Goal: Task Accomplishment & Management: Use online tool/utility

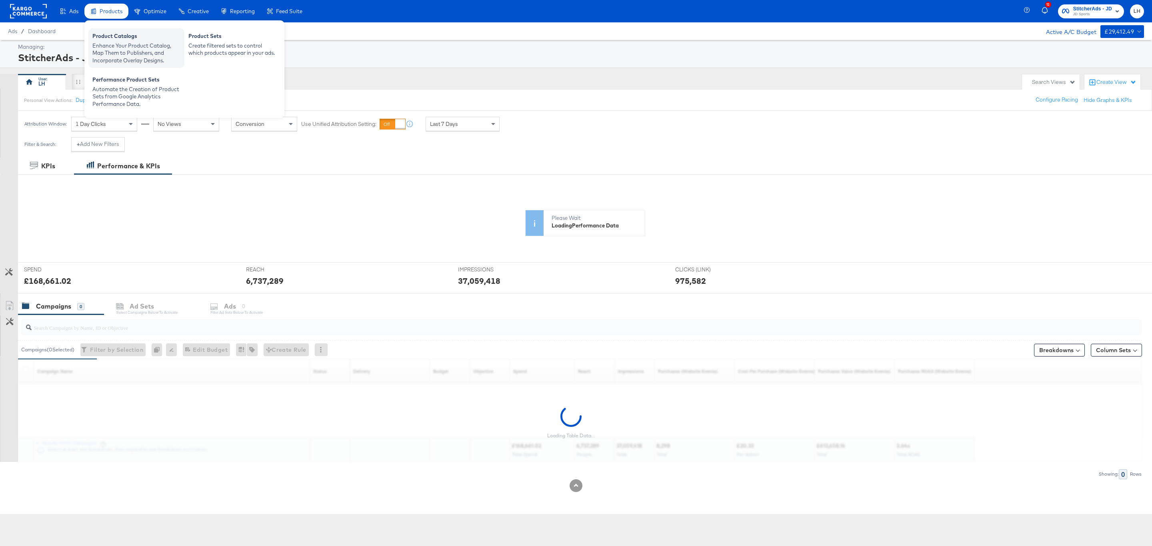
click at [125, 39] on div "Product Catalogs" at bounding box center [136, 37] width 88 height 10
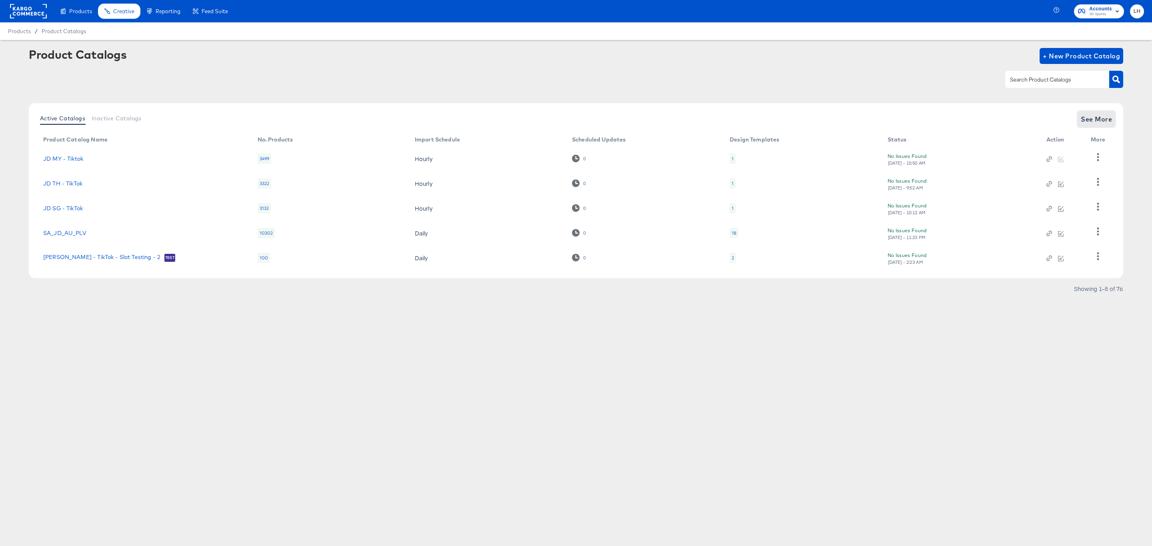
click at [1089, 114] on span "See More" at bounding box center [1096, 119] width 31 height 11
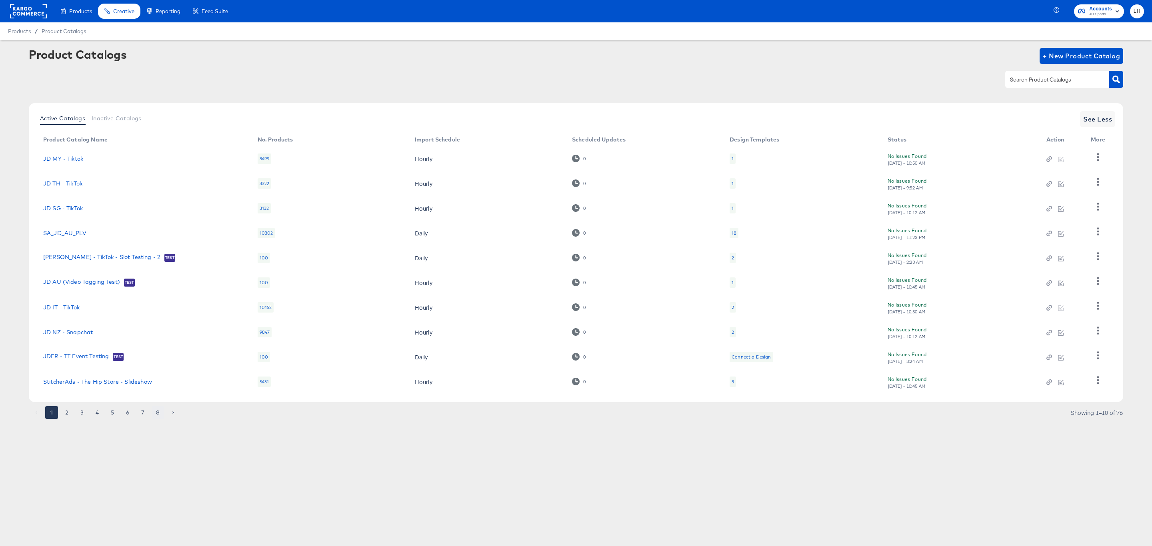
click at [158, 413] on button "8" at bounding box center [158, 412] width 13 height 13
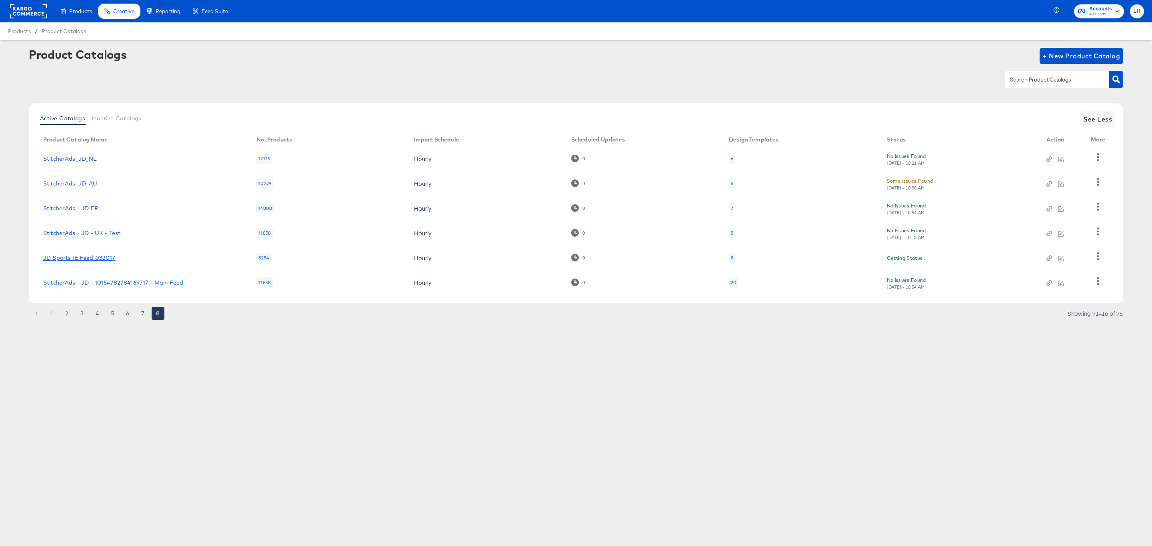
click at [101, 260] on link "JD Sports IE Feed 032017" at bounding box center [79, 258] width 72 height 6
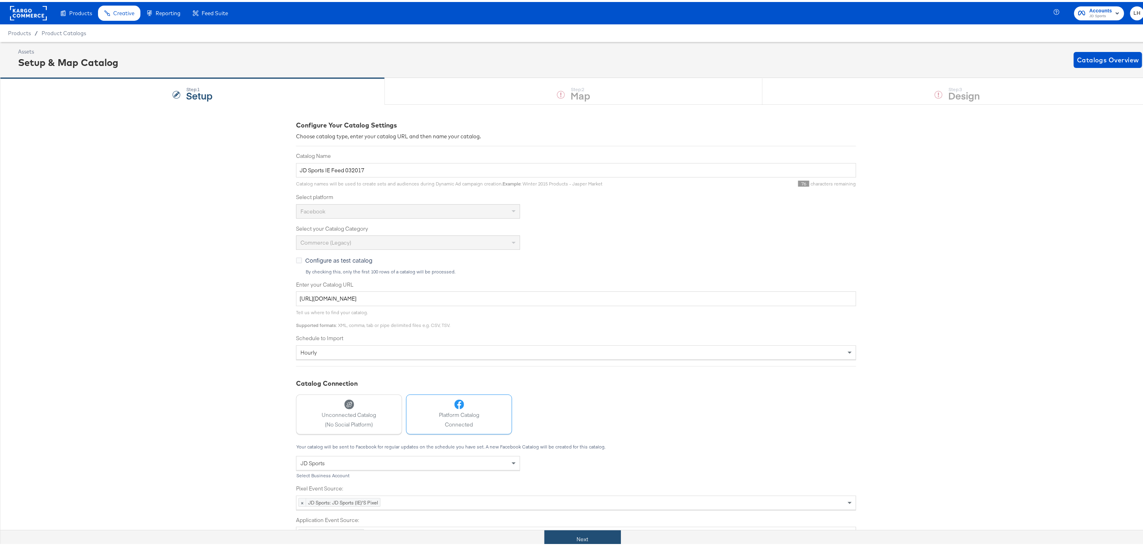
click at [584, 542] on button "Next" at bounding box center [582, 538] width 76 height 18
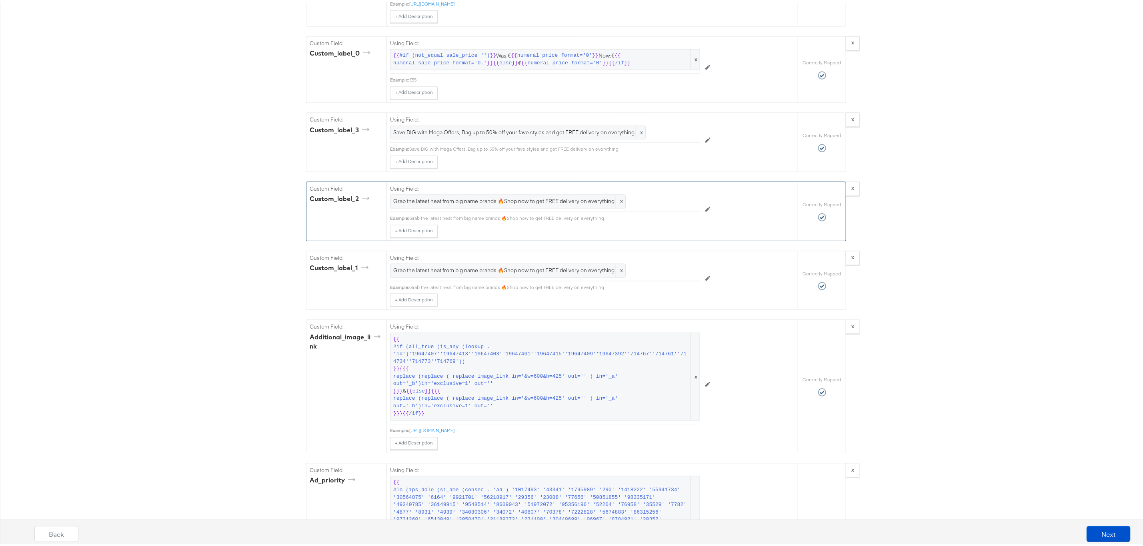
scroll to position [1140, 0]
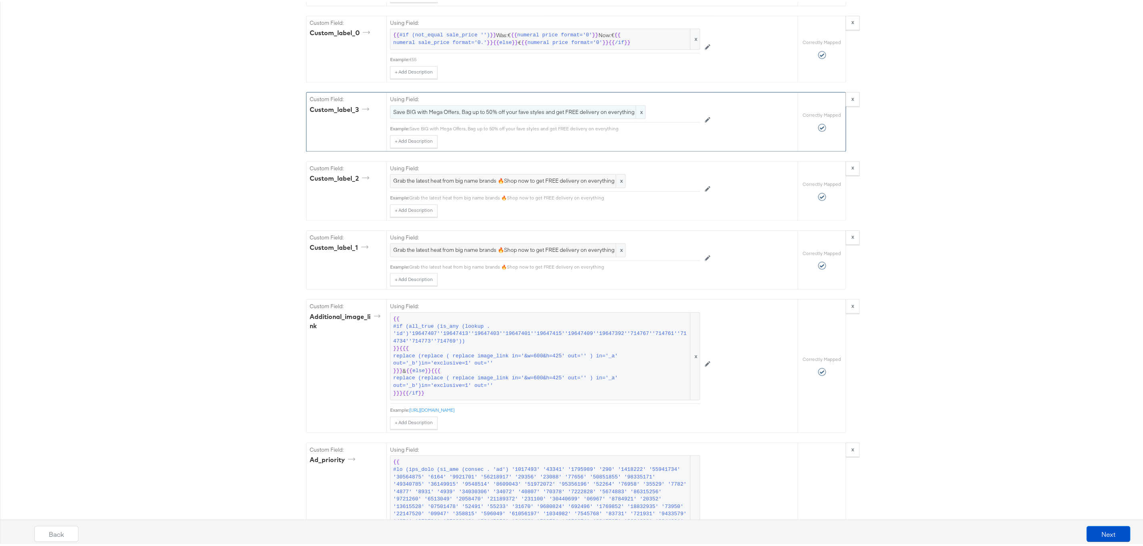
click at [498, 114] on span "Save BIG with Mega Offers, Bag up to 50% off your fave styles and get FREE deli…" at bounding box center [517, 111] width 249 height 8
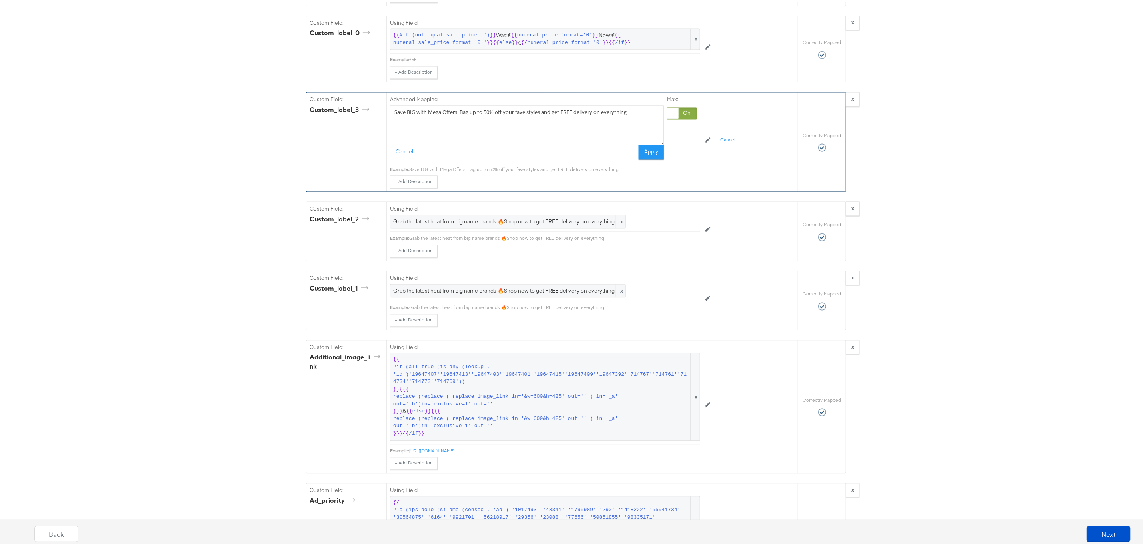
drag, startPoint x: 618, startPoint y: 126, endPoint x: 385, endPoint y: 129, distance: 232.8
click at [386, 129] on div "Advanced Mapping: Save BIG with Mega Offers, Bag up to 50% off your fave styles…" at bounding box center [591, 140] width 411 height 99
drag, startPoint x: 636, startPoint y: 122, endPoint x: 370, endPoint y: 122, distance: 266.3
click at [370, 122] on div "Custom Field: custom_label_3 Advanced Mapping: Save BIG with Mega Offers, Bag u…" at bounding box center [551, 140] width 491 height 99
paste textarea "ver €75"
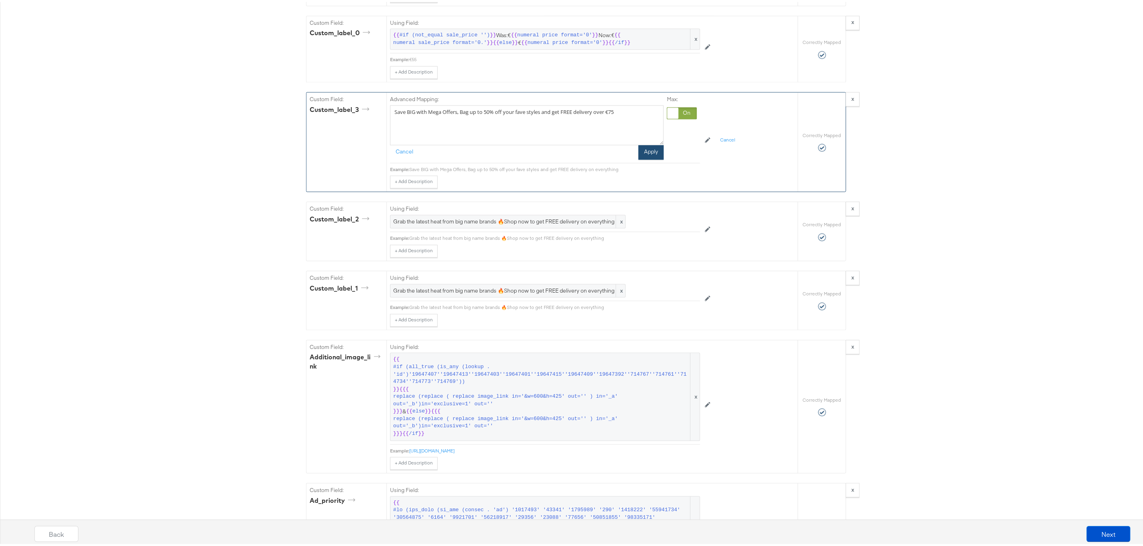
type textarea "Save BIG with Mega Offers, Bag up to 50% off your fave styles and get FREE deli…"
click at [646, 158] on button "Apply" at bounding box center [650, 151] width 25 height 14
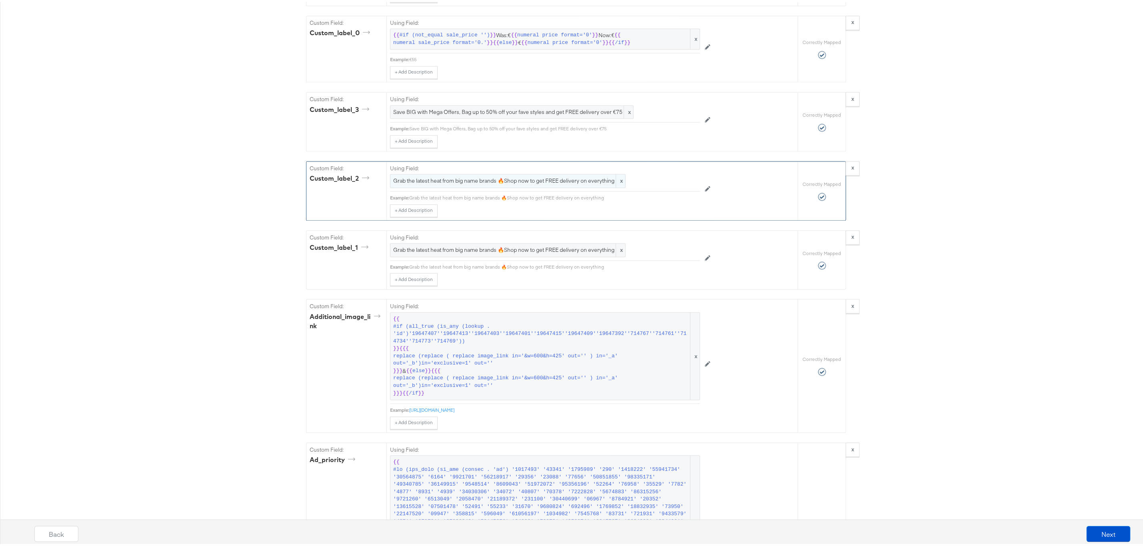
click at [497, 183] on span "Grab the latest heat from big name brands 🔥Shop now to get FREE delivery on eve…" at bounding box center [507, 180] width 229 height 8
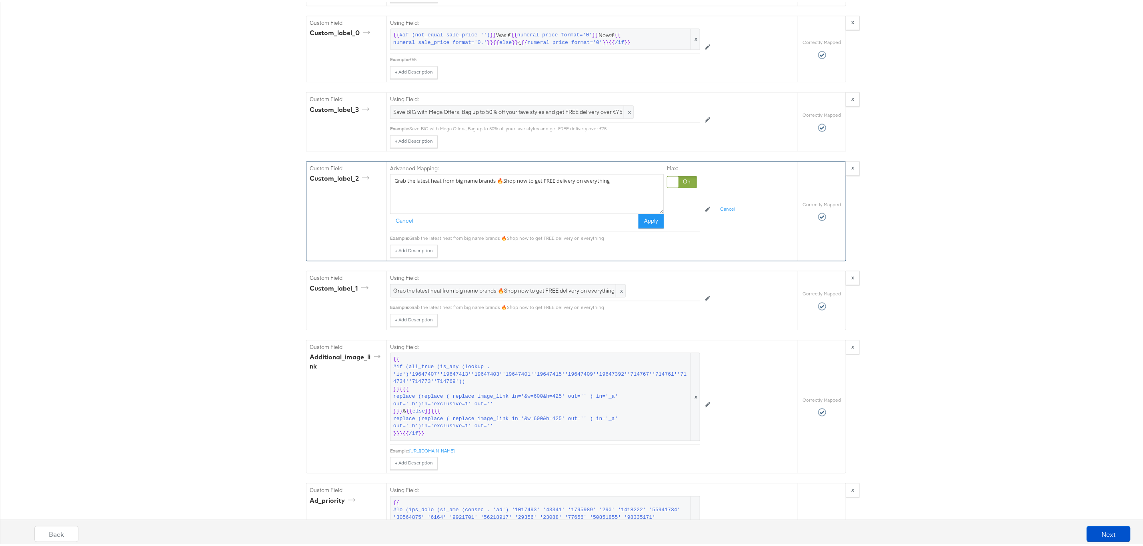
drag, startPoint x: 616, startPoint y: 197, endPoint x: 382, endPoint y: 197, distance: 234.0
click at [386, 197] on div "Advanced Mapping: Grab the latest heat from big name brands 🔥Shop now to get FR…" at bounding box center [591, 209] width 411 height 99
paste textarea "ver €75 🚚"
type textarea "Grab the latest heat from big name brands 🔥Shop now to get FREE delivery over €…"
click at [649, 227] on button "Apply" at bounding box center [650, 219] width 25 height 14
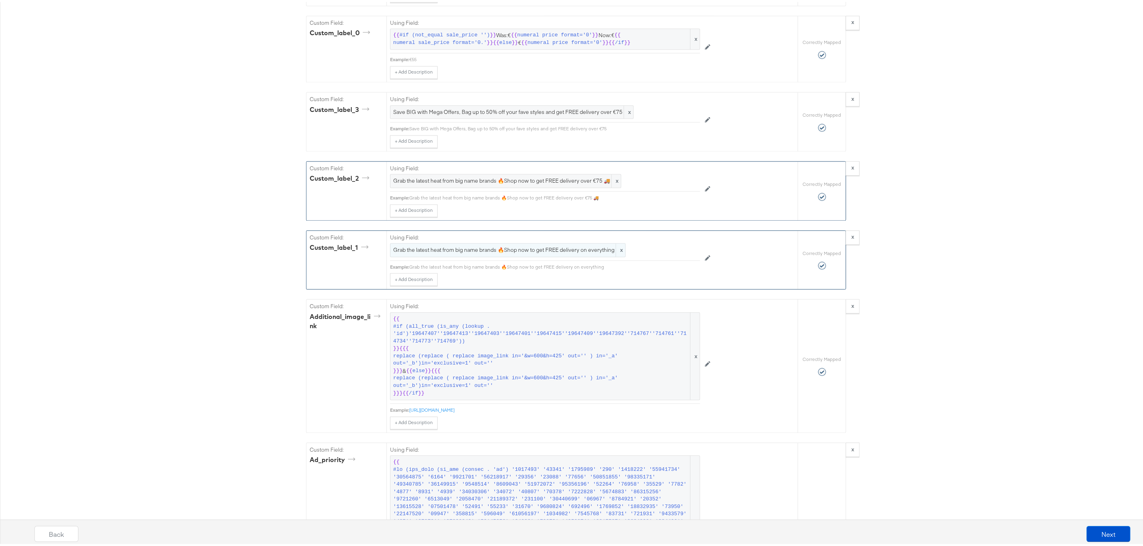
click at [537, 252] on span "Grab the latest heat from big name brands 🔥Shop now to get FREE delivery on eve…" at bounding box center [507, 249] width 229 height 8
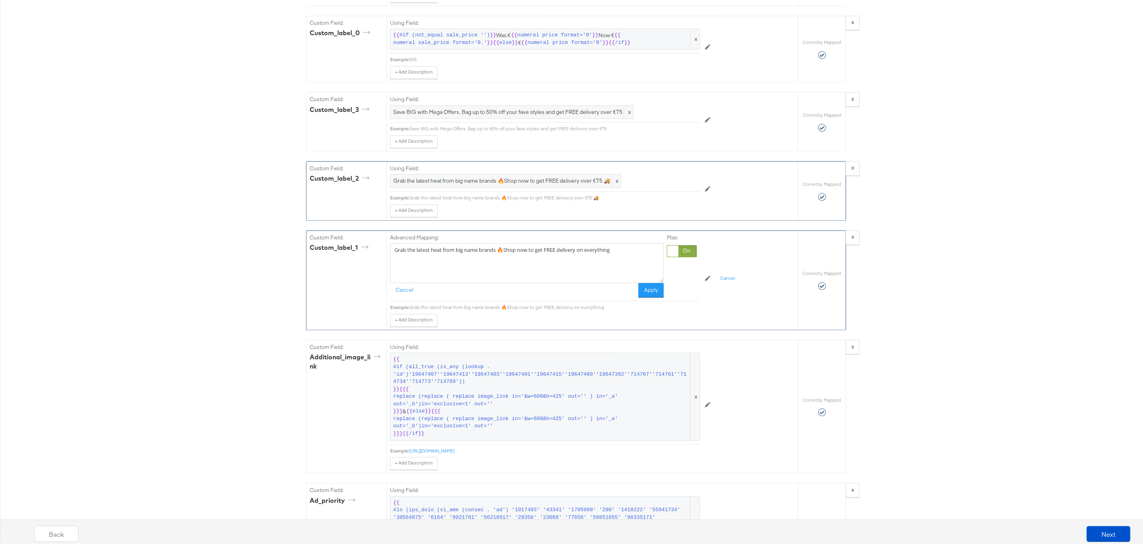
drag, startPoint x: 623, startPoint y: 269, endPoint x: 385, endPoint y: 266, distance: 238.0
click at [386, 266] on div "Advanced Mapping: Grab the latest heat from big name brands 🔥Shop now to get FR…" at bounding box center [591, 278] width 411 height 99
paste textarea "ver €75 🚚"
type textarea "Grab the latest heat from big name brands 🔥Shop now to get FREE delivery over €…"
click at [638, 296] on button "Apply" at bounding box center [650, 289] width 25 height 14
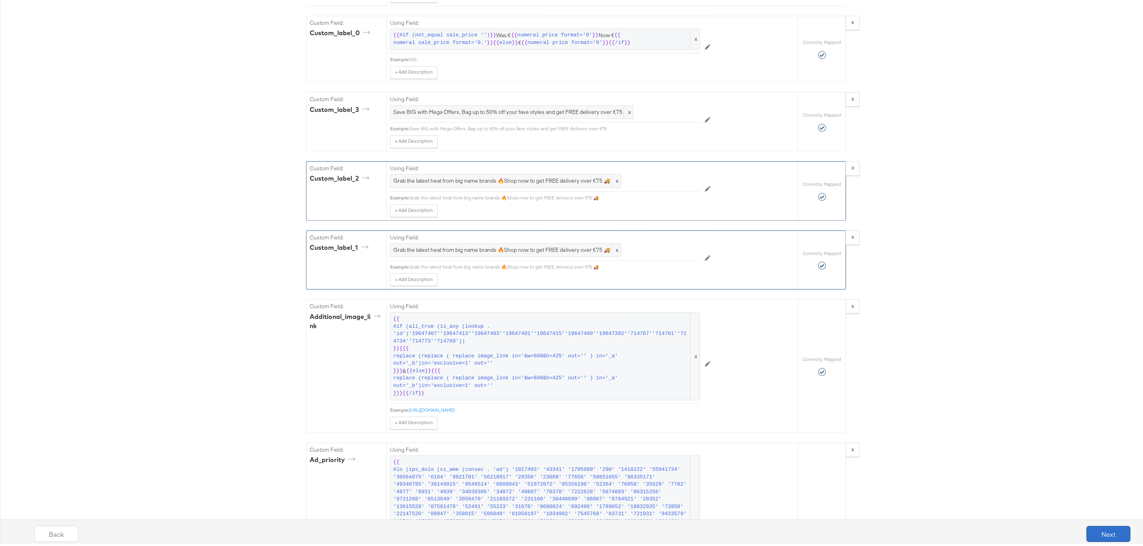
click at [1112, 531] on button "Next" at bounding box center [1108, 532] width 44 height 16
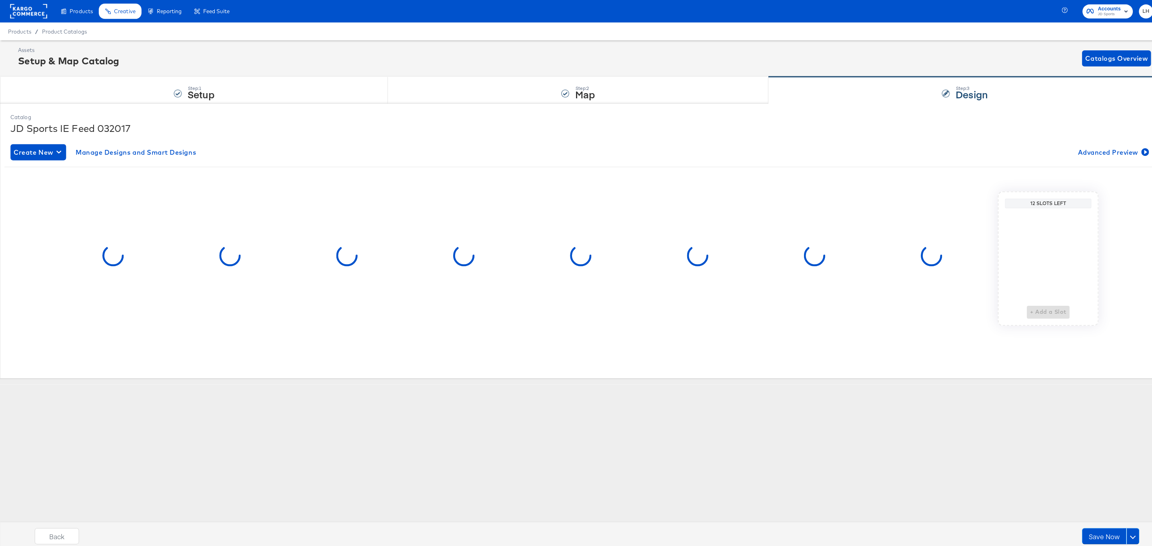
scroll to position [0, 0]
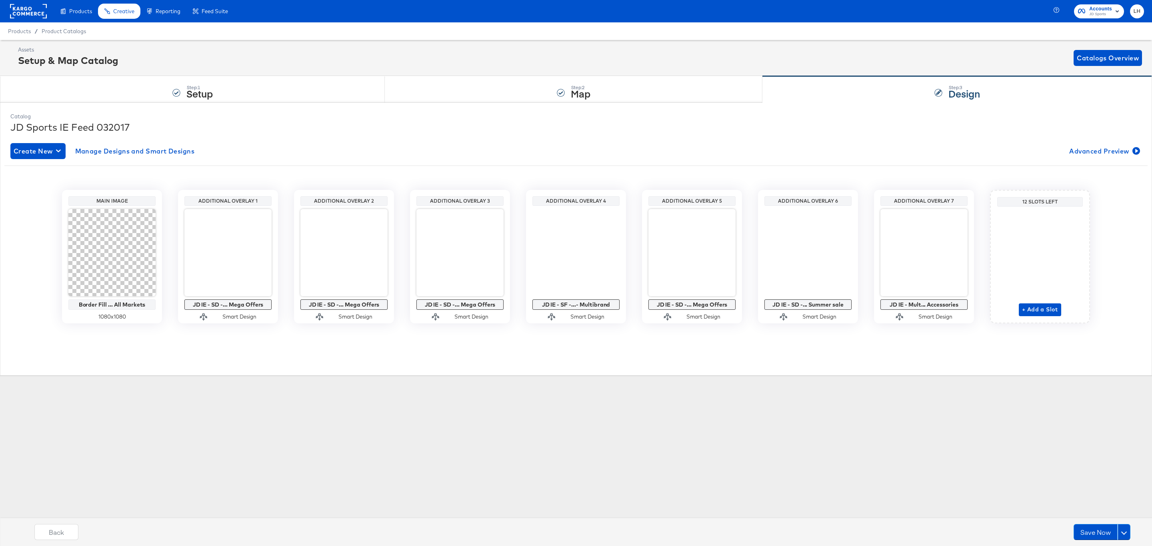
click at [638, 56] on div "Assets Setup & Map Catalog Catalogs Overview" at bounding box center [580, 58] width 1124 height 24
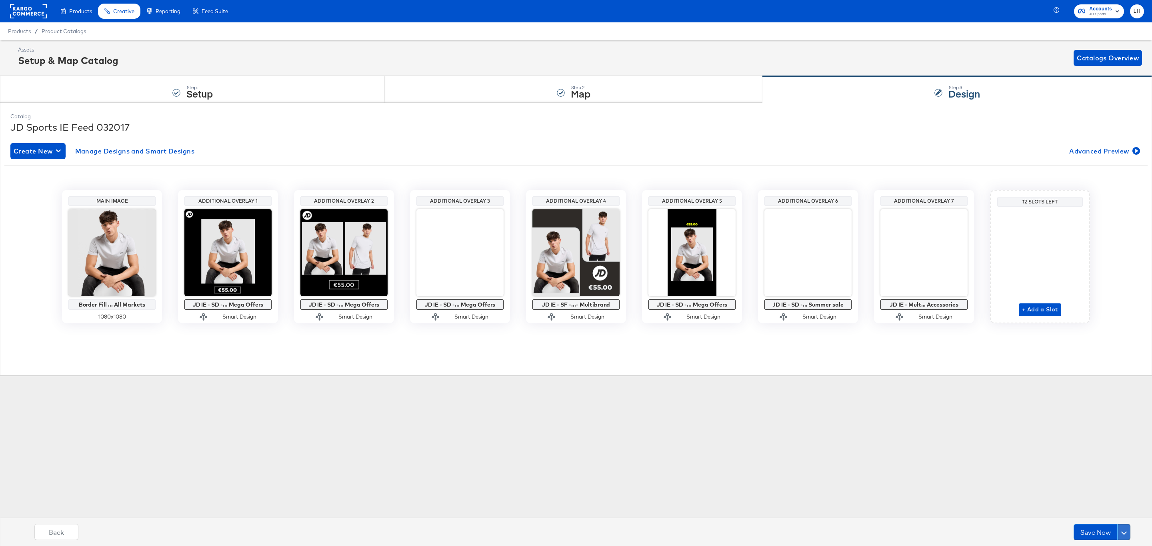
click at [1127, 534] on button at bounding box center [1123, 532] width 13 height 16
click at [1116, 517] on div "Schedule Save" at bounding box center [1105, 517] width 36 height 8
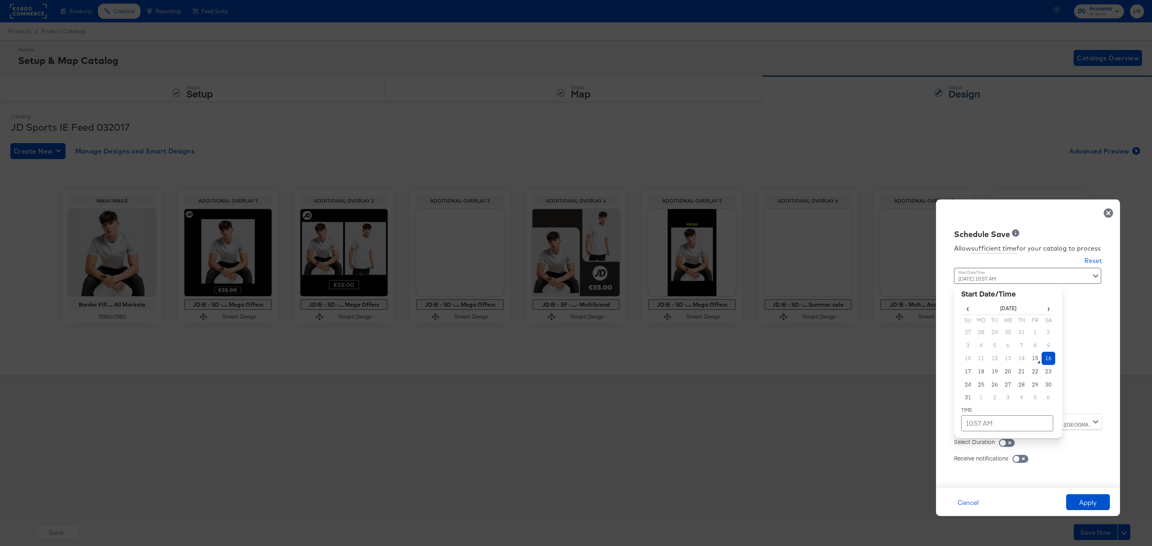
click at [1007, 401] on div "[DATE] 10:57 AM ‹ [DATE] › Su Mo Tu We Th Fr Sa 27 28 29 30 31 1 2 3 4 5 6 7 8 …" at bounding box center [1008, 338] width 108 height 140
click at [1002, 422] on td "10:57 AM" at bounding box center [1007, 424] width 92 height 16
click at [998, 366] on span "▼" at bounding box center [991, 364] width 16 height 16
click at [995, 344] on span "▲" at bounding box center [991, 340] width 16 height 16
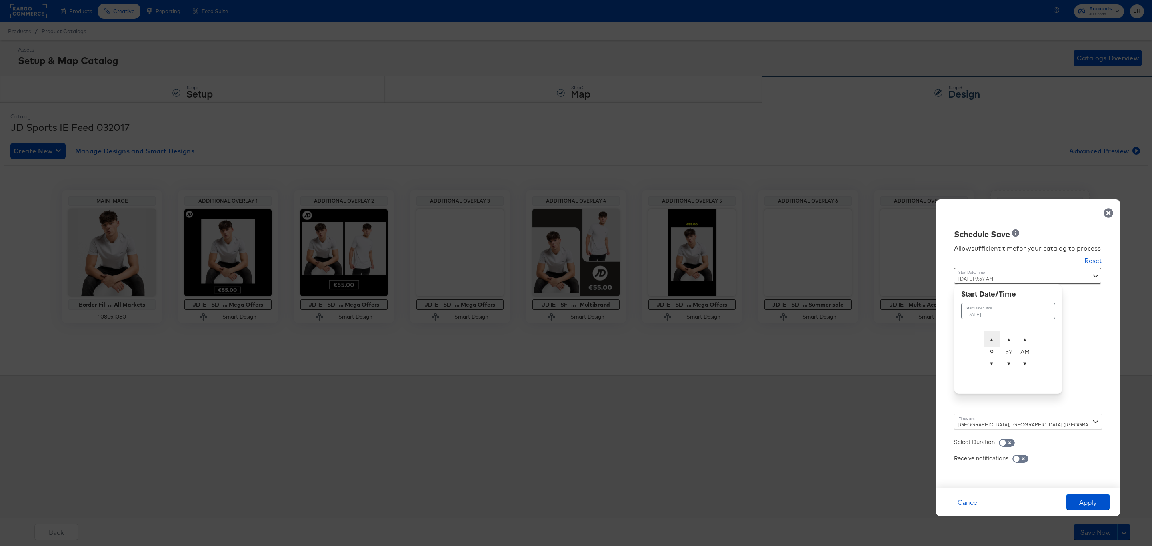
click at [995, 344] on span "▲" at bounding box center [991, 340] width 16 height 16
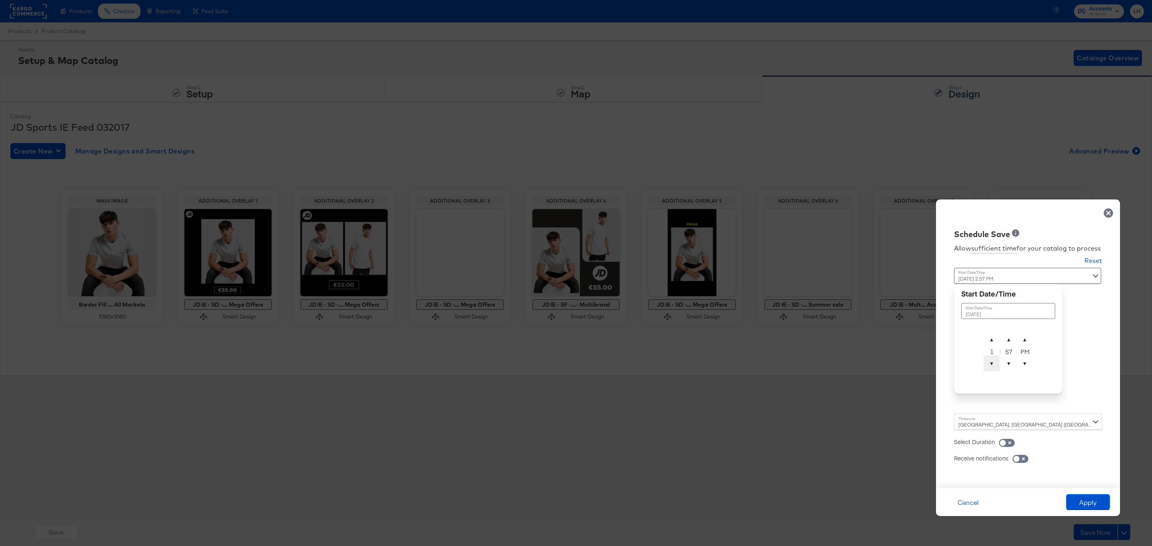
click at [991, 365] on span "▼" at bounding box center [991, 364] width 16 height 16
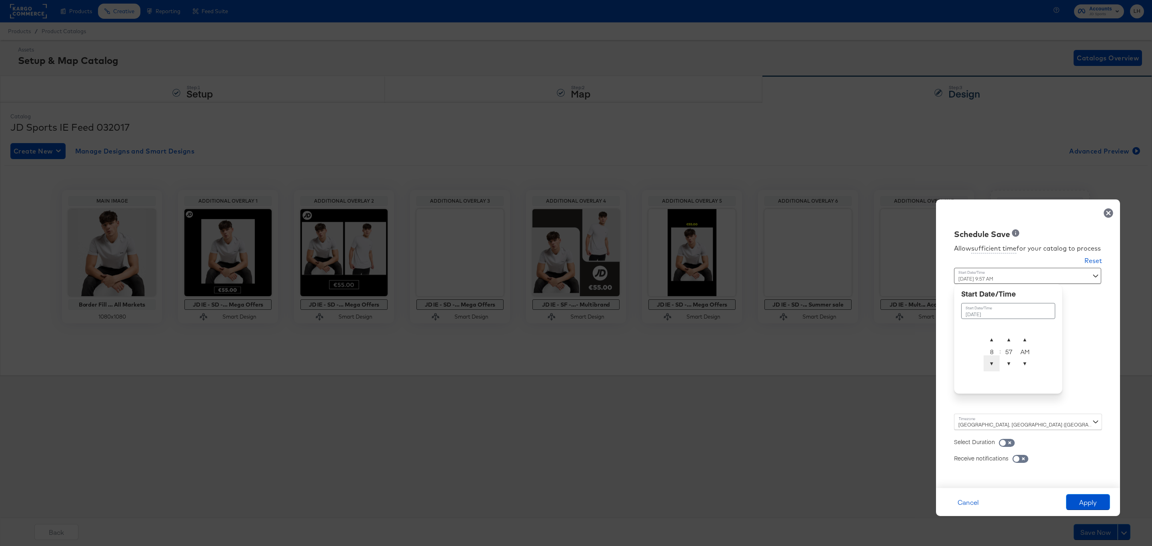
click at [991, 365] on span "▼" at bounding box center [991, 364] width 16 height 16
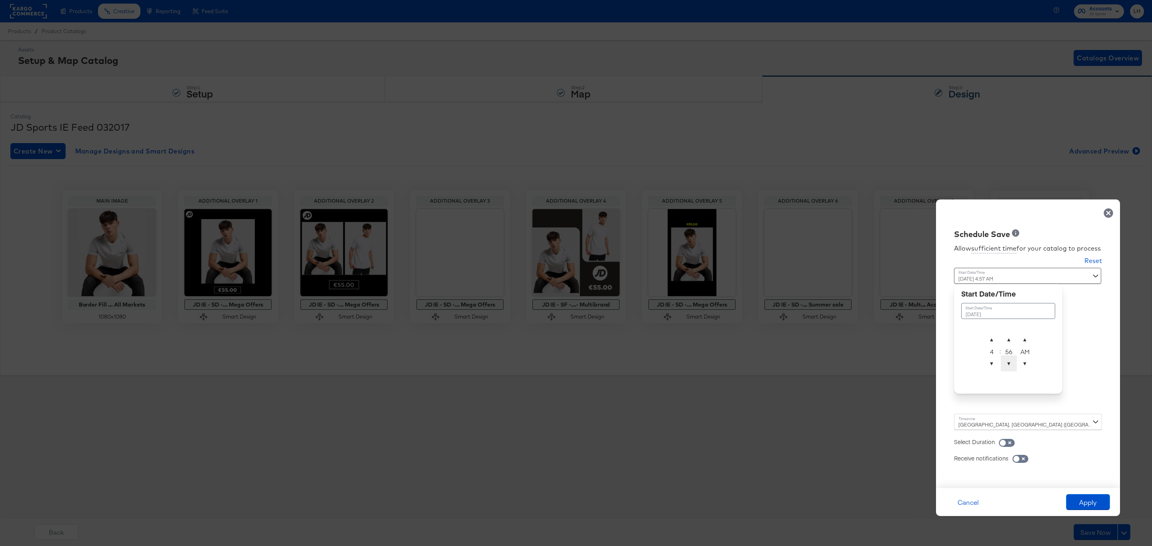
click at [1004, 364] on span "▼" at bounding box center [1009, 364] width 16 height 16
click at [991, 340] on span "▲" at bounding box center [991, 340] width 16 height 16
click at [991, 365] on span "▼" at bounding box center [991, 364] width 16 height 16
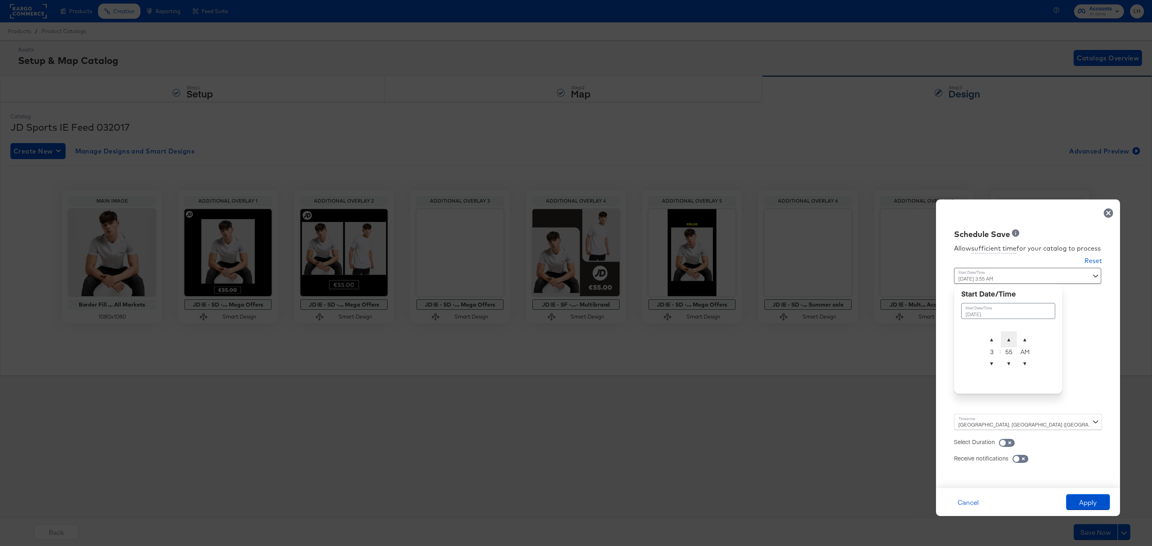
click at [1013, 341] on span "▲" at bounding box center [1009, 340] width 16 height 16
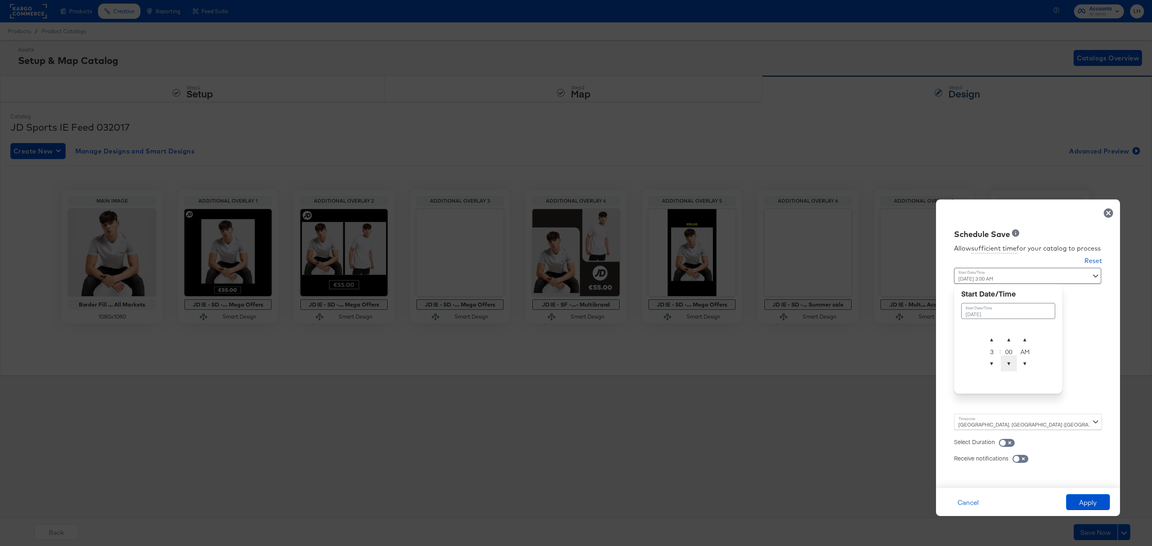
click at [1013, 362] on span "▼" at bounding box center [1009, 364] width 16 height 16
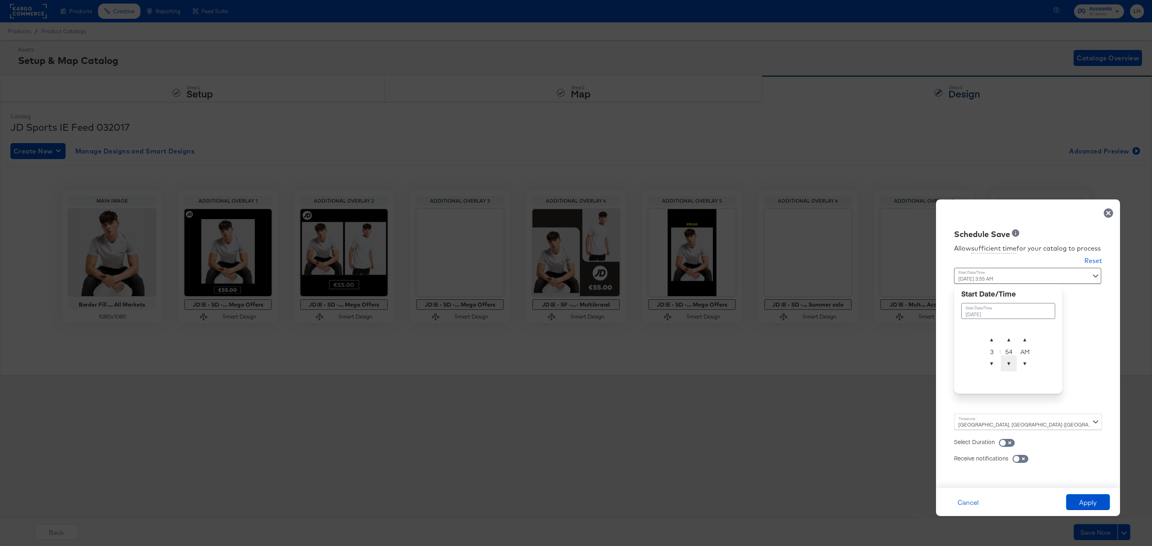
click at [1013, 362] on span "▼" at bounding box center [1009, 364] width 16 height 16
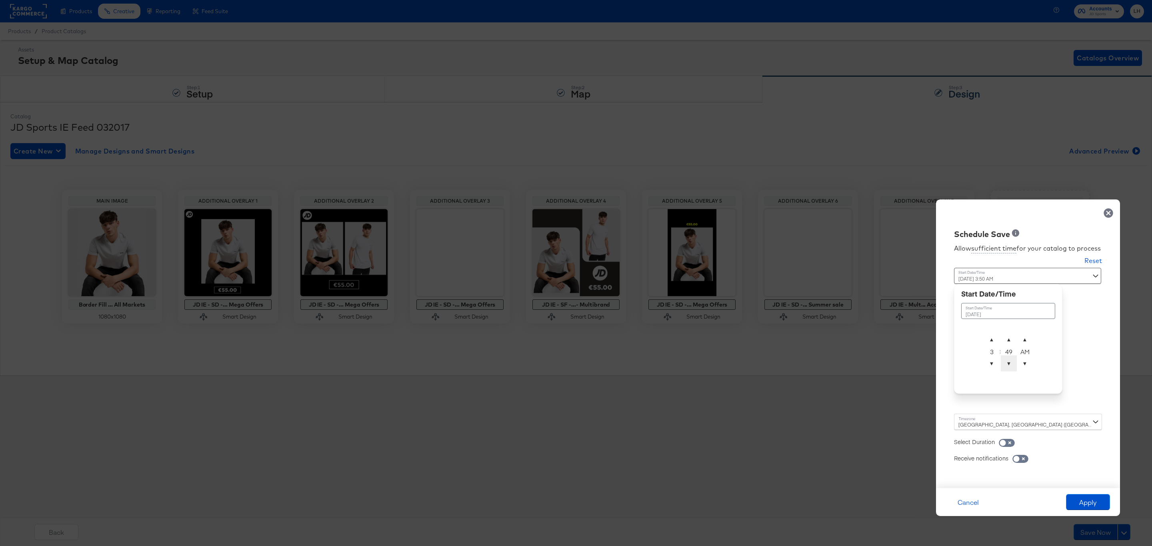
click at [1013, 362] on span "▼" at bounding box center [1009, 364] width 16 height 16
click at [1004, 334] on span "▲" at bounding box center [1009, 340] width 16 height 16
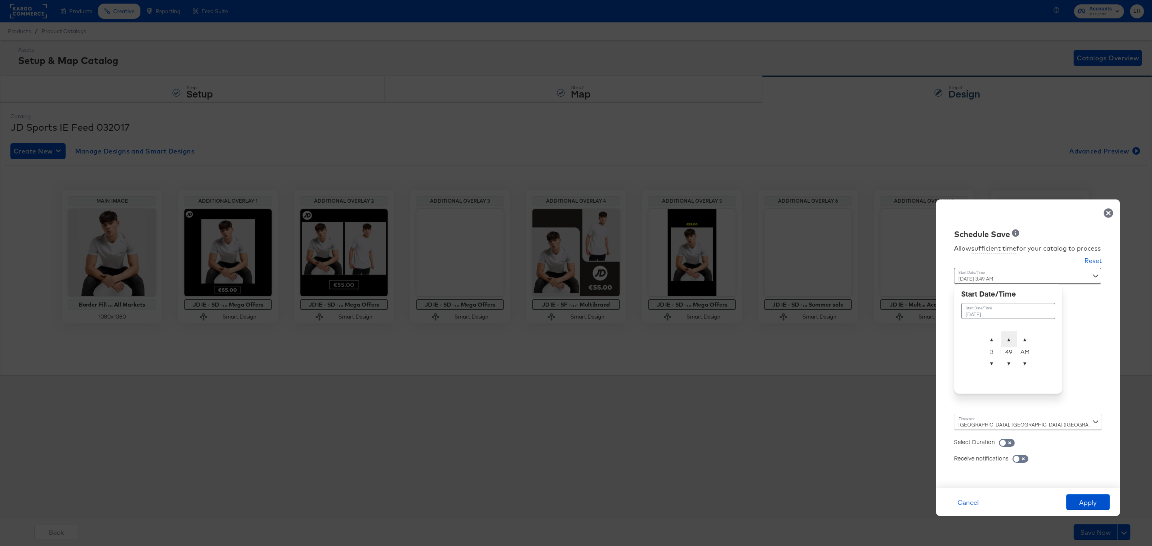
click at [1004, 334] on span "▲" at bounding box center [1009, 340] width 16 height 16
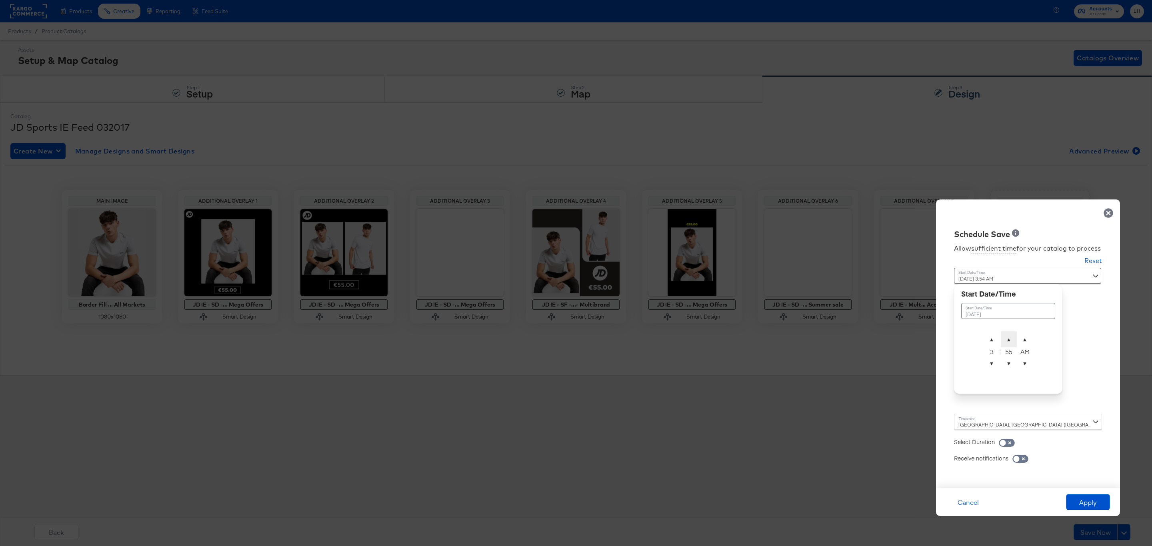
click at [1004, 334] on span "▲" at bounding box center [1009, 340] width 16 height 16
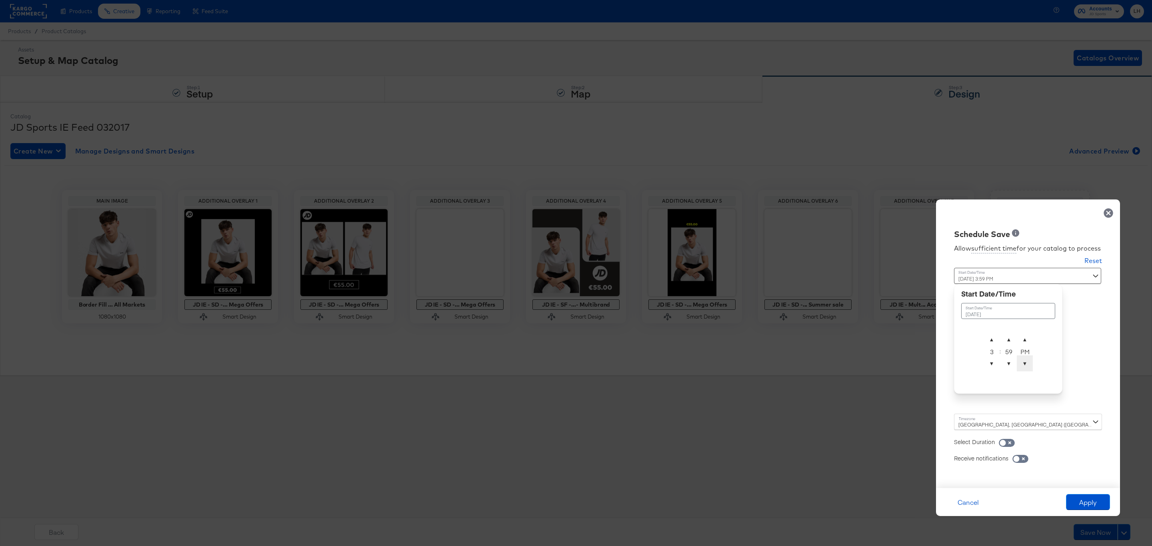
click at [1020, 364] on span "▼" at bounding box center [1025, 364] width 16 height 16
click at [991, 312] on td "[DATE]" at bounding box center [1008, 311] width 94 height 16
click at [1032, 360] on td "15" at bounding box center [1035, 358] width 14 height 13
type input "[DATE] 3:59 PM"
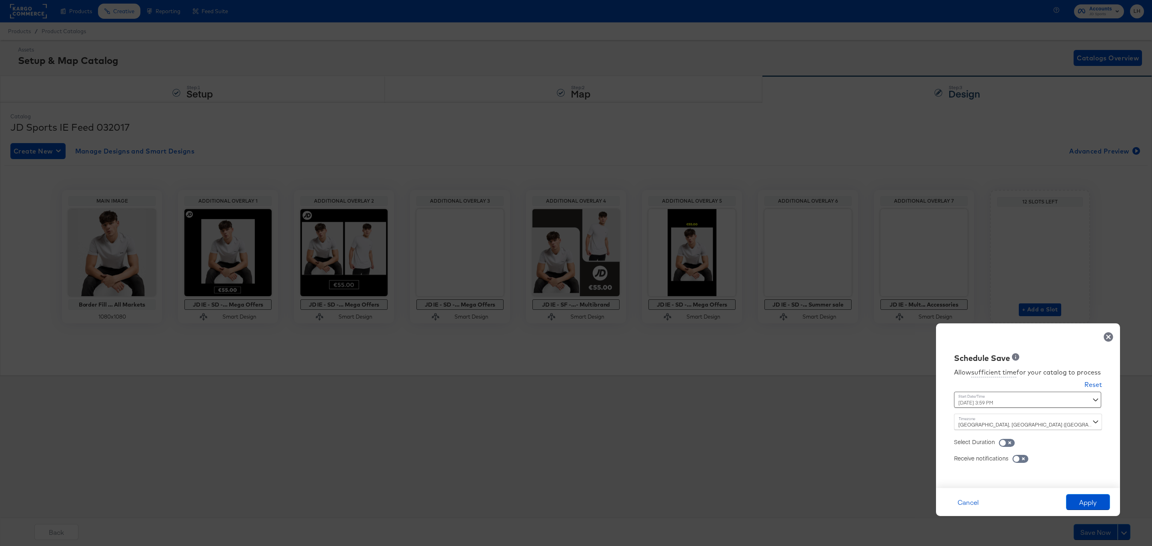
click at [1079, 332] on div "Schedule Save Allow sufficient time for your catalog to process Reset Time : [D…" at bounding box center [1028, 406] width 184 height 165
click at [1025, 458] on input "checkbox" at bounding box center [1016, 461] width 24 height 8
checkbox input "true"
click at [985, 471] on icon at bounding box center [985, 469] width 6 height 6
click at [0, 0] on input "email" at bounding box center [0, 0] width 0 height 0
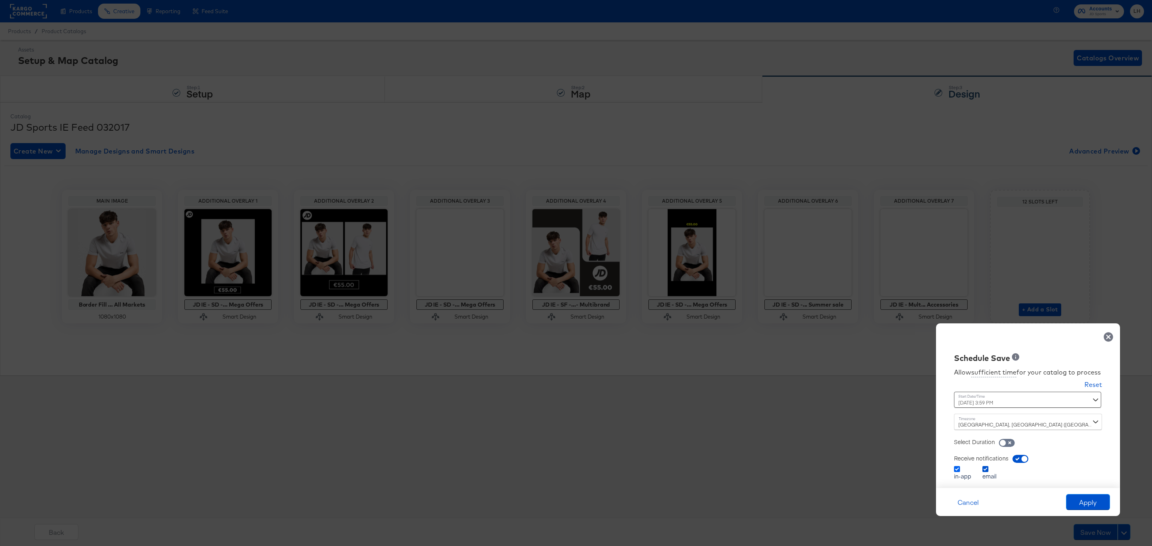
click at [956, 471] on icon at bounding box center [957, 469] width 6 height 6
click at [0, 0] on input "in-app" at bounding box center [0, 0] width 0 height 0
click at [1089, 503] on button "Apply" at bounding box center [1088, 502] width 44 height 16
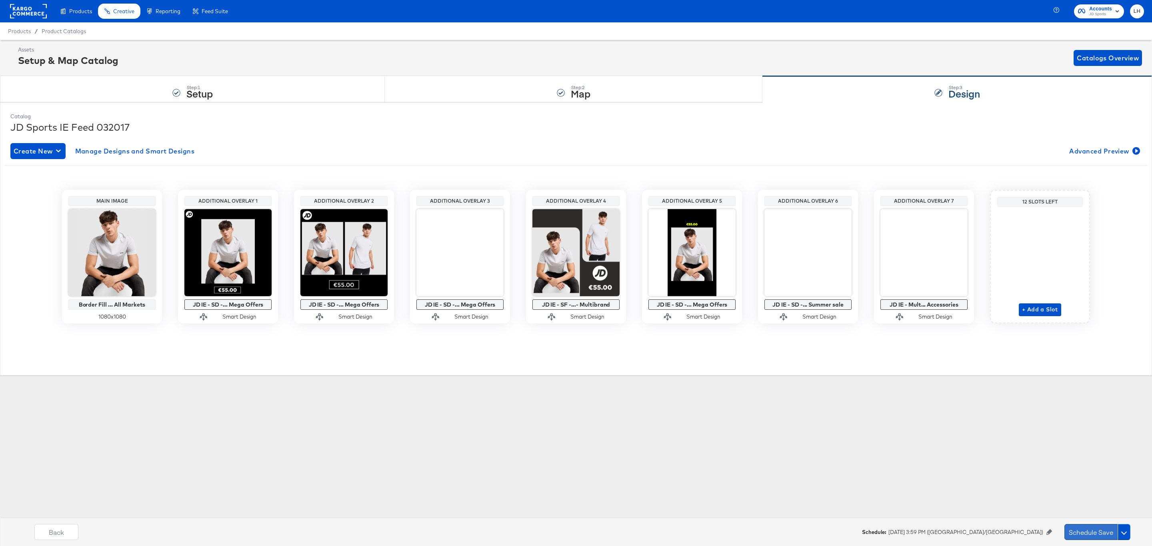
click at [1089, 525] on button "Schedule Save" at bounding box center [1090, 532] width 53 height 16
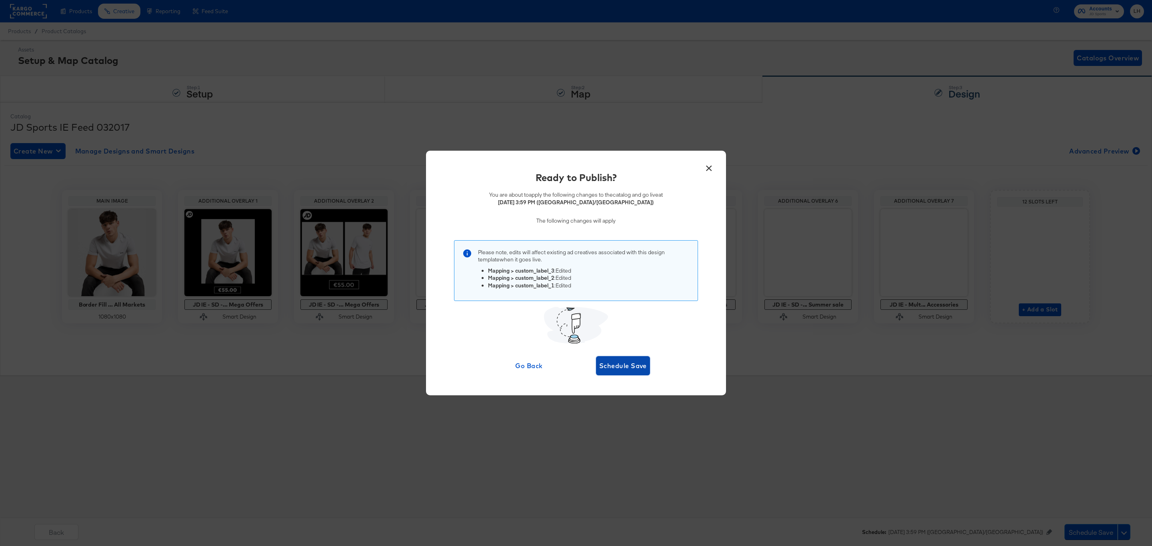
click at [637, 371] on span "Schedule Save" at bounding box center [623, 365] width 48 height 11
